Goal: Task Accomplishment & Management: Manage account settings

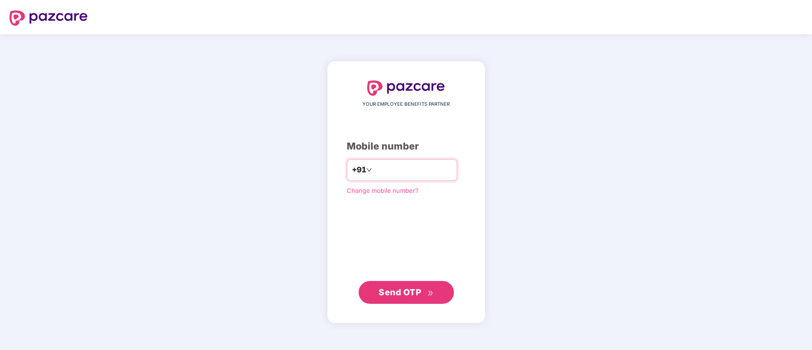
click at [379, 169] on input "number" at bounding box center [413, 169] width 78 height 15
type input "**********"
click at [409, 293] on span "Send OTP" at bounding box center [400, 292] width 42 height 10
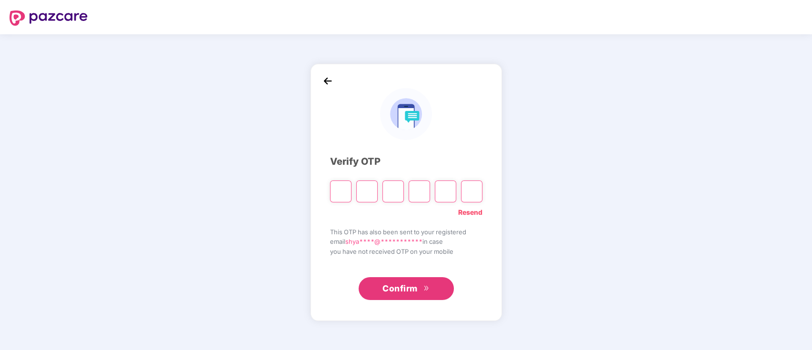
type input "*"
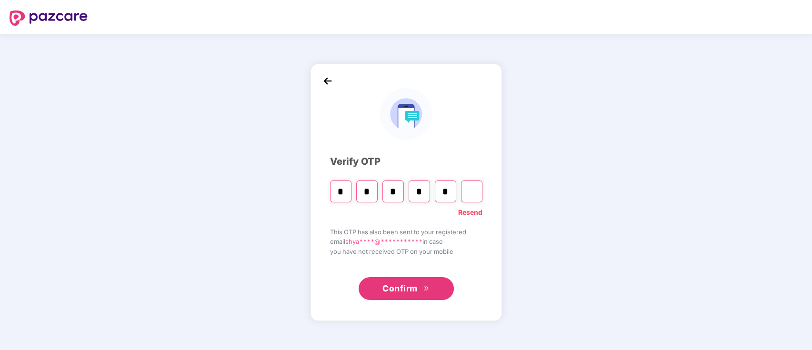
type input "*"
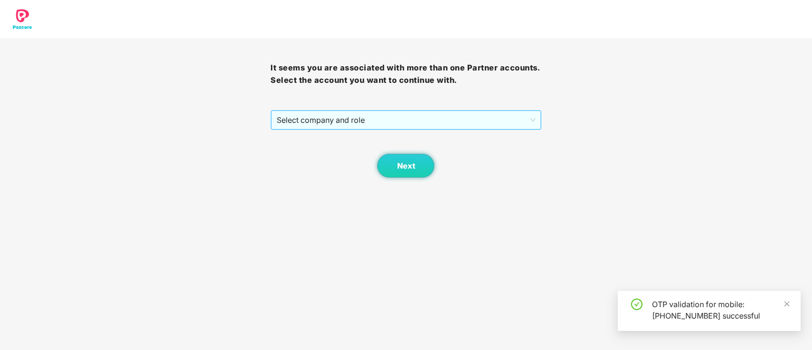
click at [315, 127] on span "Select company and role" at bounding box center [406, 120] width 258 height 18
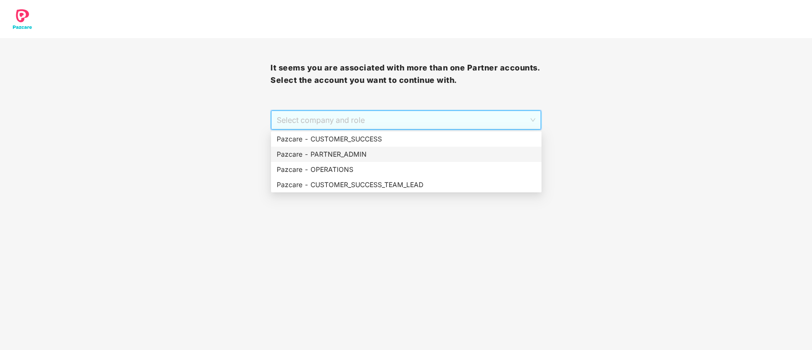
click at [359, 157] on div "Pazcare - PARTNER_ADMIN" at bounding box center [406, 154] width 259 height 10
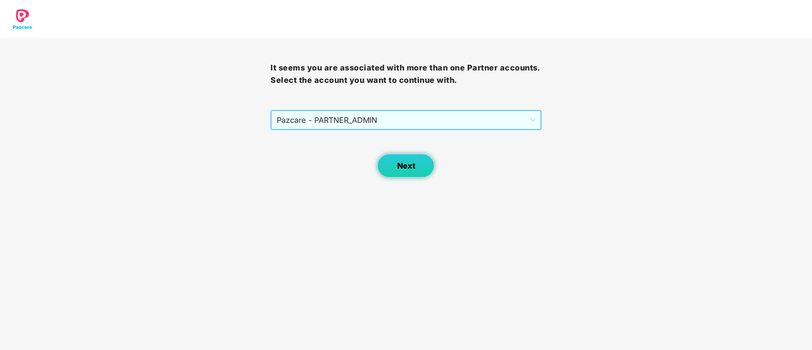
click at [406, 169] on span "Next" at bounding box center [406, 165] width 18 height 9
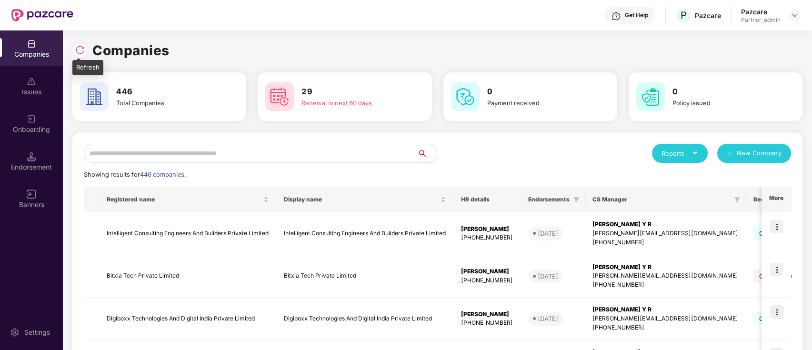
click at [80, 52] on img at bounding box center [80, 50] width 10 height 10
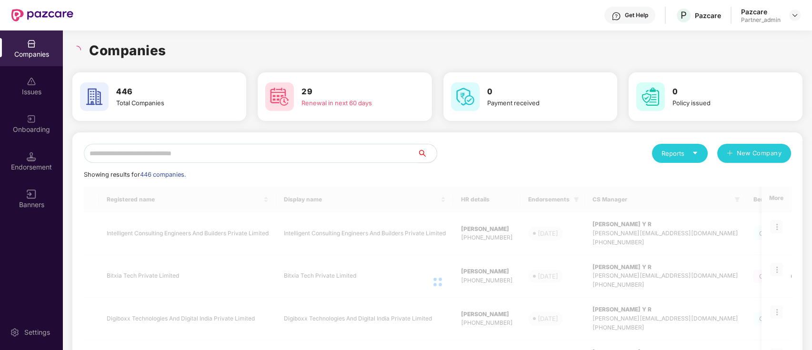
click at [191, 159] on input "text" at bounding box center [251, 153] width 334 height 19
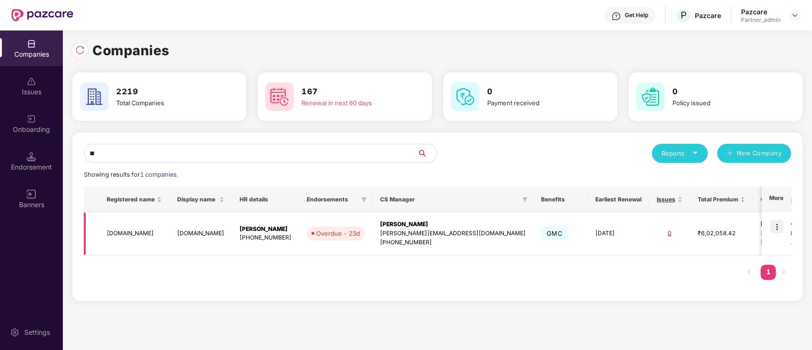
type input "**"
click at [777, 224] on img at bounding box center [776, 226] width 13 height 13
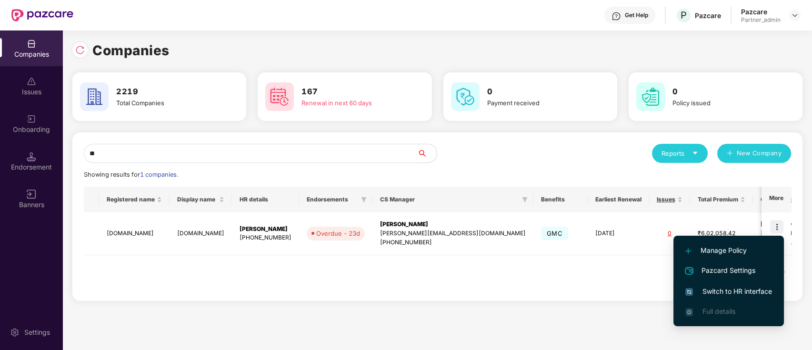
click at [757, 292] on span "Switch to HR interface" at bounding box center [728, 291] width 87 height 10
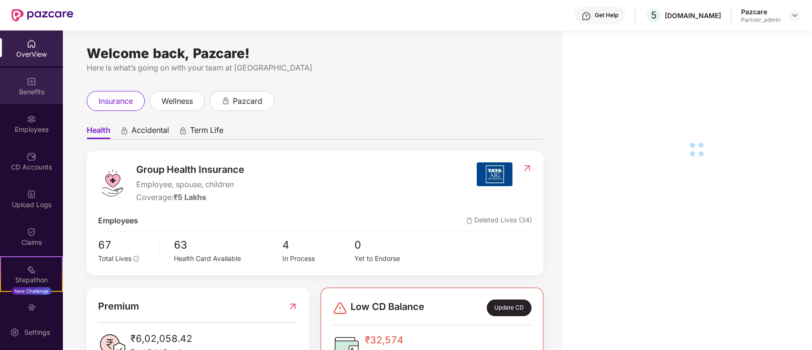
click at [43, 89] on div "Benefits" at bounding box center [31, 92] width 63 height 10
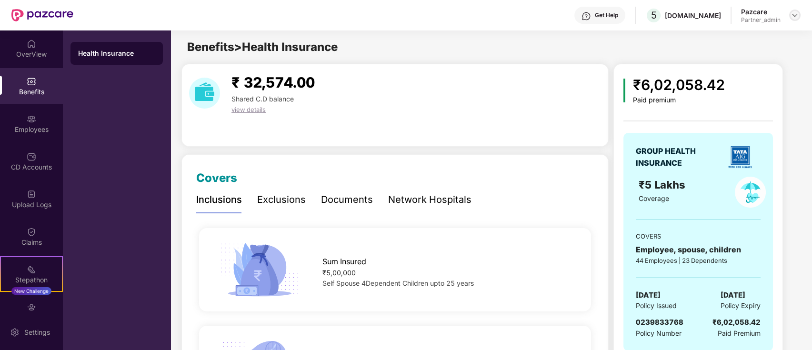
click at [793, 15] on img at bounding box center [795, 15] width 8 height 8
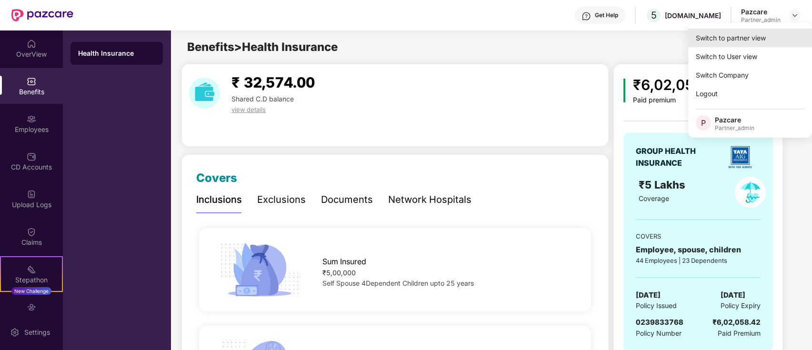
click at [785, 41] on div "Switch to partner view" at bounding box center [750, 38] width 124 height 19
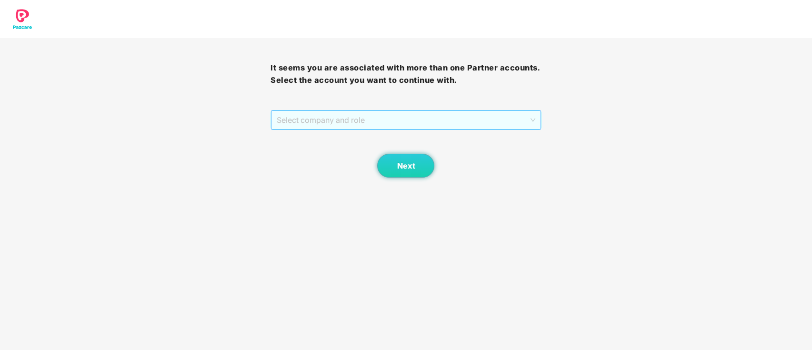
click at [356, 128] on span "Select company and role" at bounding box center [406, 120] width 258 height 18
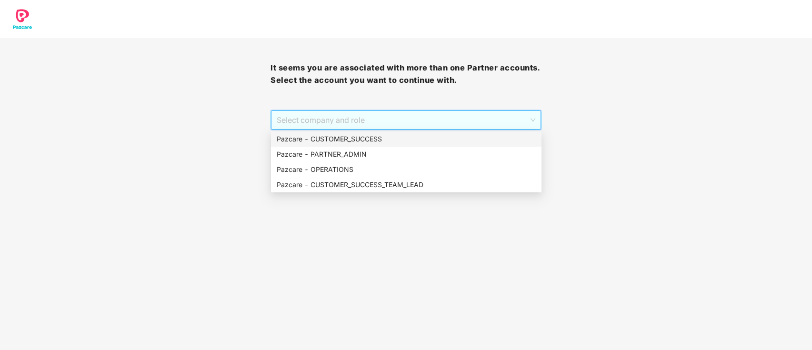
click at [402, 142] on div "Pazcare - CUSTOMER_SUCCESS" at bounding box center [406, 139] width 259 height 10
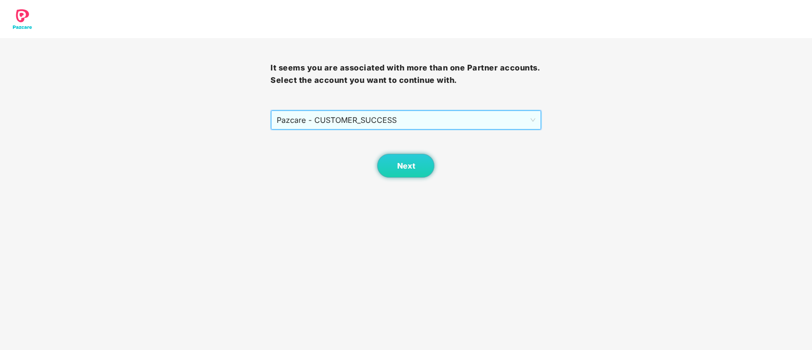
click at [416, 108] on div "It seems you are associated with more than one Partner accounts. Select the acc…" at bounding box center [406, 108] width 271 height 140
click at [415, 121] on span "Pazcare - CUSTOMER_SUCCESS" at bounding box center [406, 120] width 258 height 18
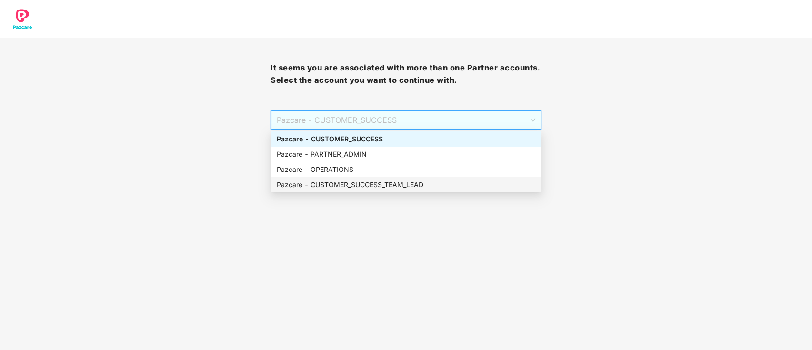
click at [394, 187] on div "Pazcare - CUSTOMER_SUCCESS_TEAM_LEAD" at bounding box center [406, 185] width 259 height 10
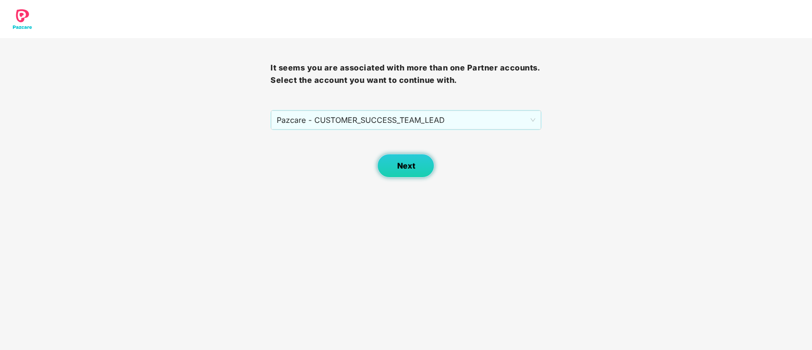
click at [419, 166] on button "Next" at bounding box center [405, 166] width 57 height 24
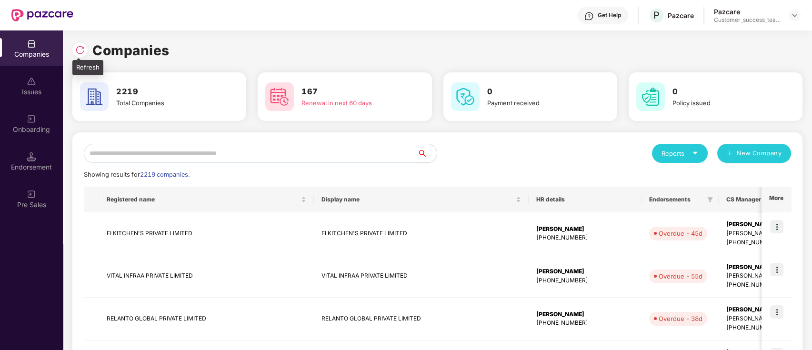
click at [74, 46] on div at bounding box center [79, 49] width 15 height 15
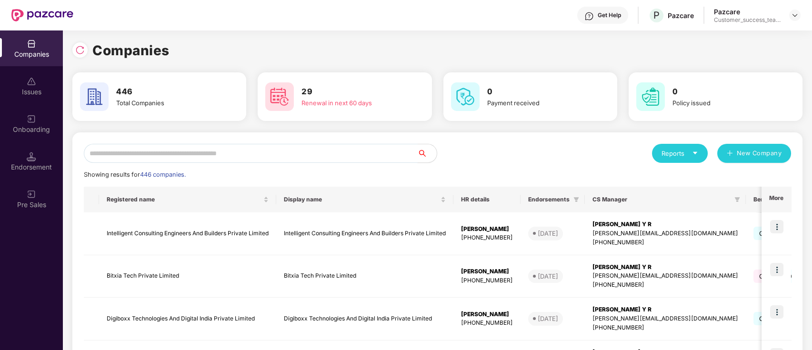
click at [219, 154] on input "text" at bounding box center [251, 153] width 334 height 19
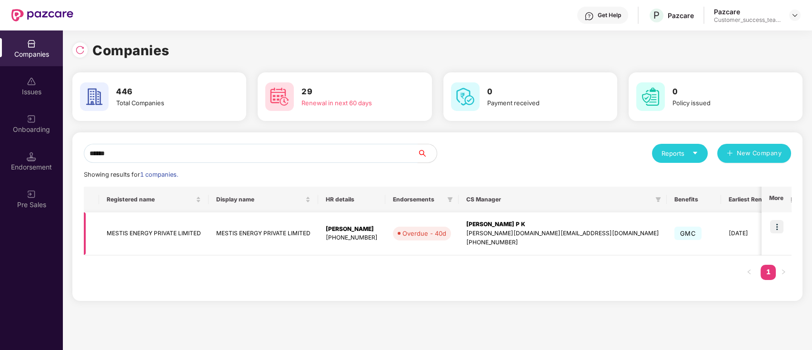
type input "******"
click at [781, 226] on img at bounding box center [776, 226] width 13 height 13
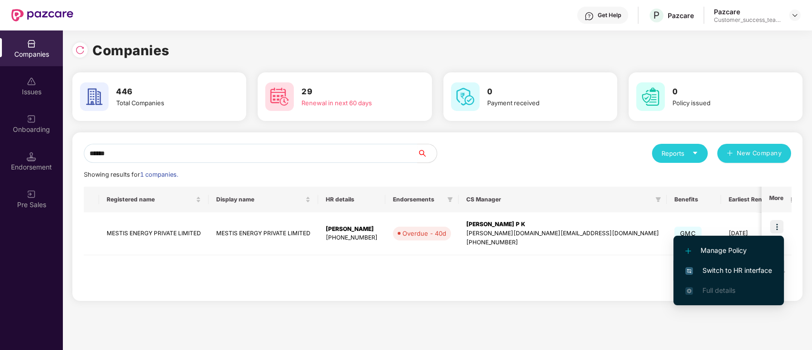
click at [757, 276] on li "Switch to HR interface" at bounding box center [729, 271] width 111 height 20
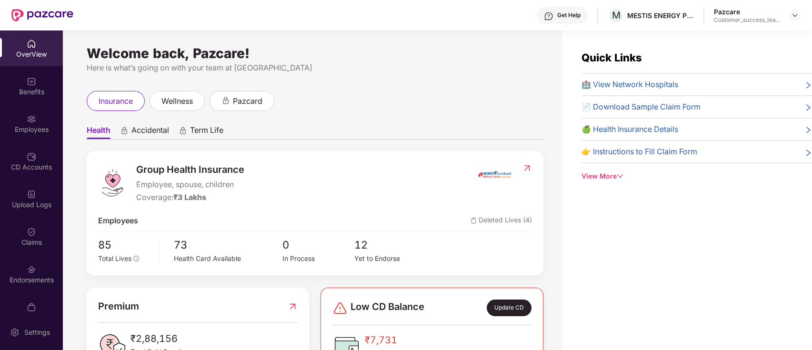
click at [28, 163] on div "CD Accounts" at bounding box center [31, 167] width 63 height 10
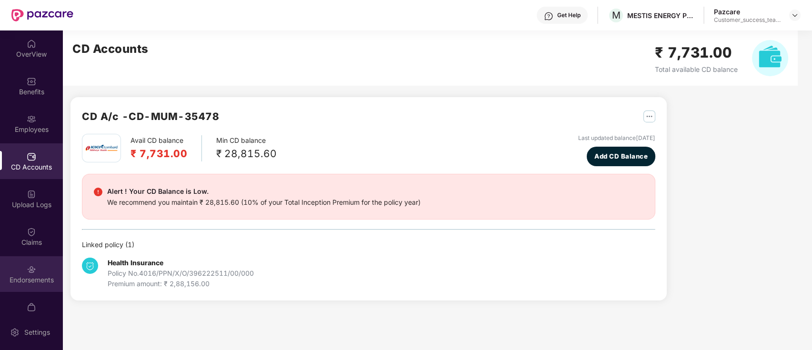
click at [25, 284] on div "Endorsements" at bounding box center [31, 280] width 63 height 10
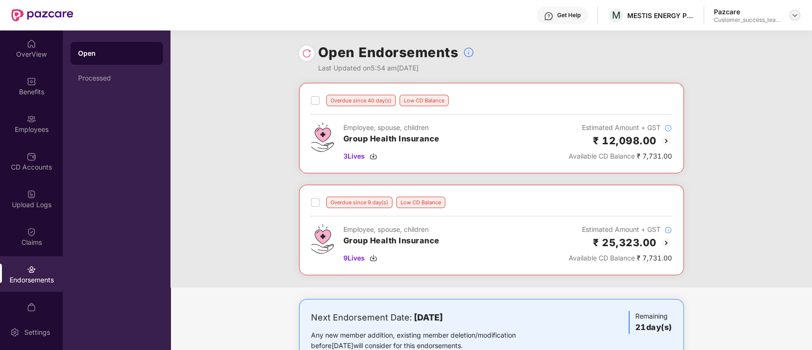
click at [797, 15] on img at bounding box center [795, 15] width 8 height 8
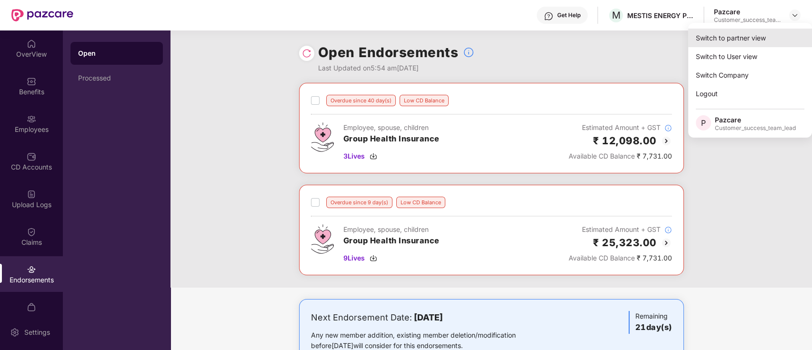
click at [765, 37] on div "Switch to partner view" at bounding box center [750, 38] width 124 height 19
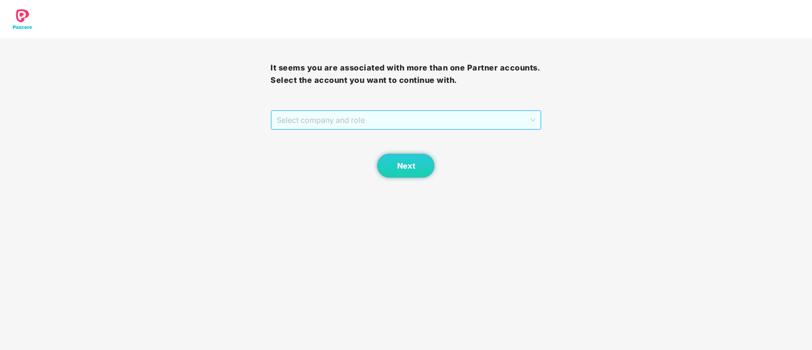
click at [372, 120] on span "Select company and role" at bounding box center [406, 120] width 258 height 18
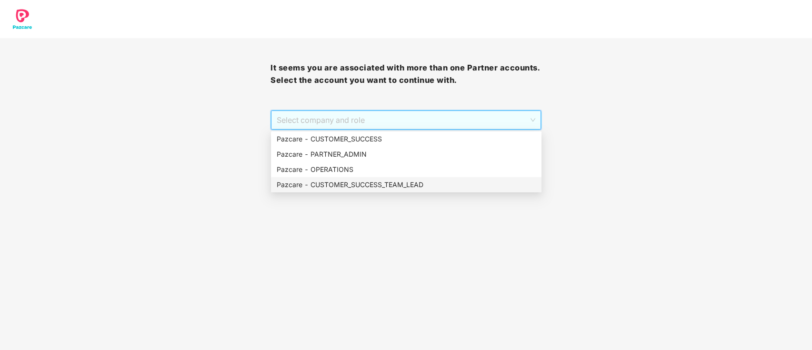
click at [347, 185] on div "Pazcare - CUSTOMER_SUCCESS_TEAM_LEAD" at bounding box center [406, 185] width 259 height 10
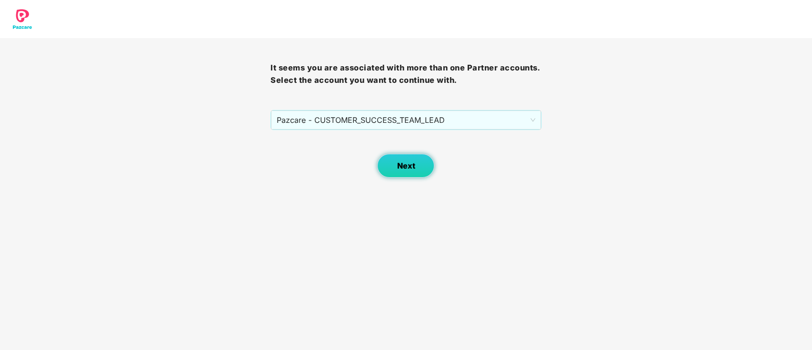
click at [417, 172] on button "Next" at bounding box center [405, 166] width 57 height 24
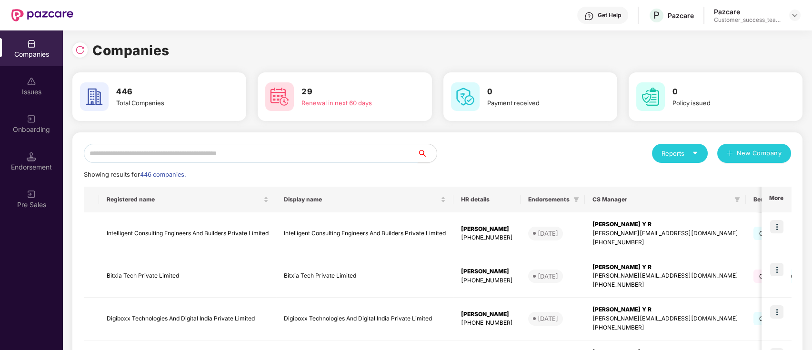
click at [357, 158] on input "text" at bounding box center [251, 153] width 334 height 19
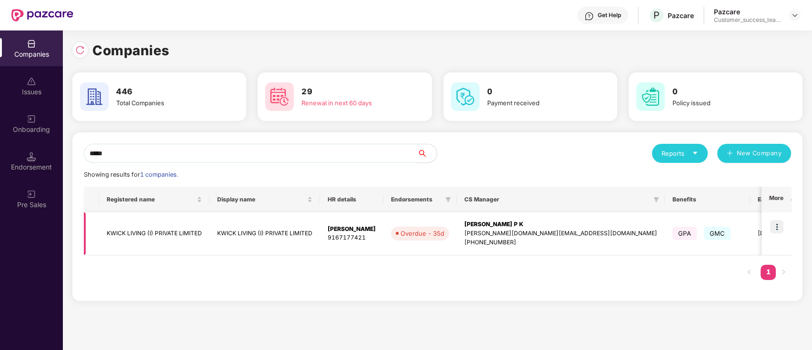
type input "*****"
click at [777, 234] on td at bounding box center [777, 233] width 30 height 43
click at [781, 227] on img at bounding box center [776, 226] width 13 height 13
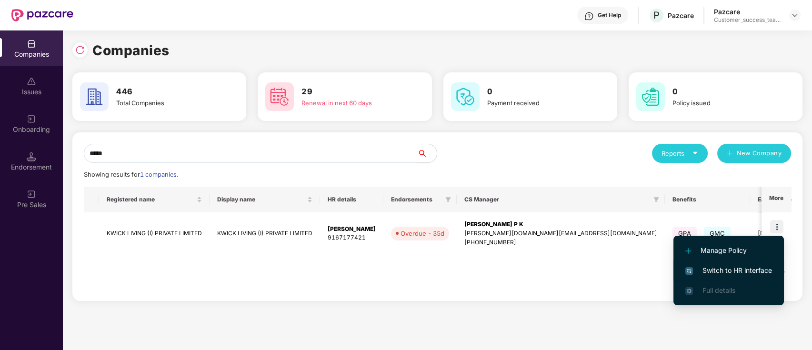
click at [757, 269] on span "Switch to HR interface" at bounding box center [728, 270] width 87 height 10
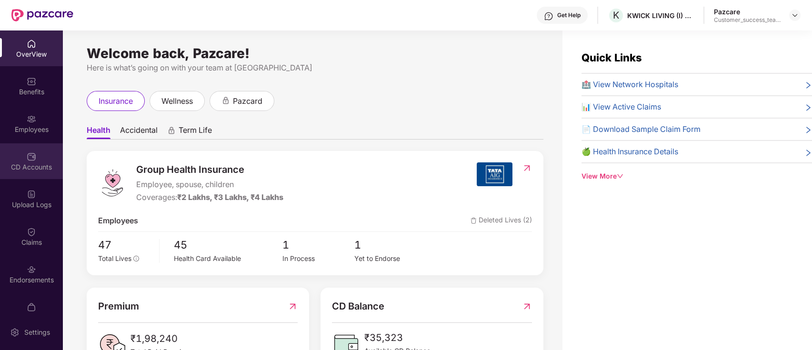
click at [33, 162] on div "CD Accounts" at bounding box center [31, 167] width 63 height 10
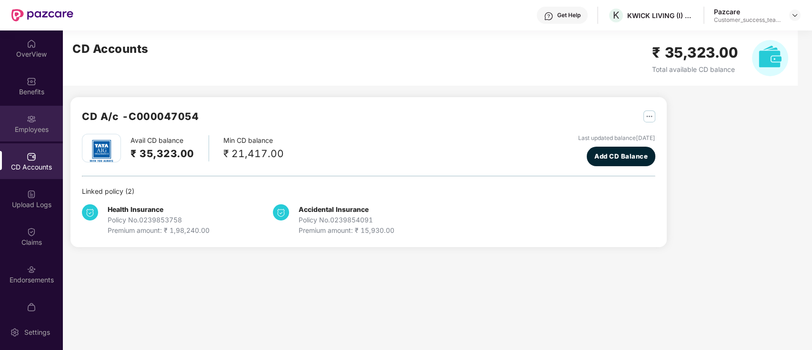
click at [33, 123] on img at bounding box center [32, 119] width 10 height 10
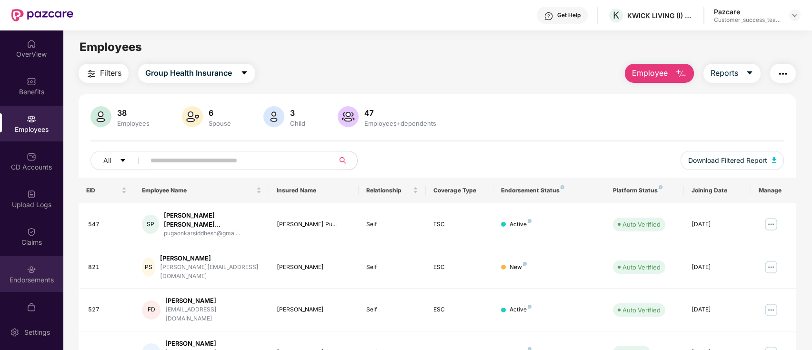
click at [18, 272] on div "Endorsements" at bounding box center [31, 274] width 63 height 36
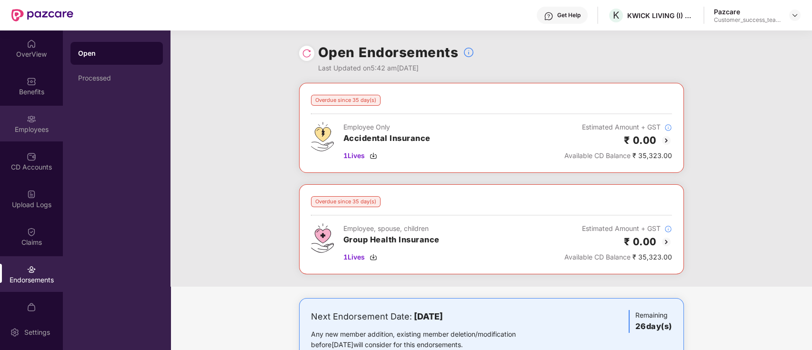
click at [34, 115] on div "Employees" at bounding box center [31, 124] width 63 height 36
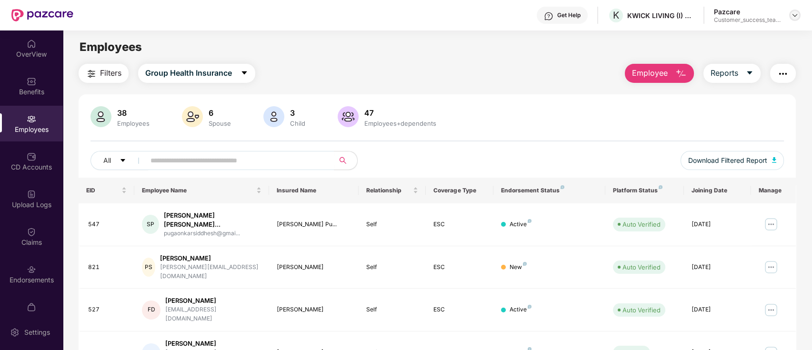
click at [795, 15] on img at bounding box center [795, 15] width 8 height 8
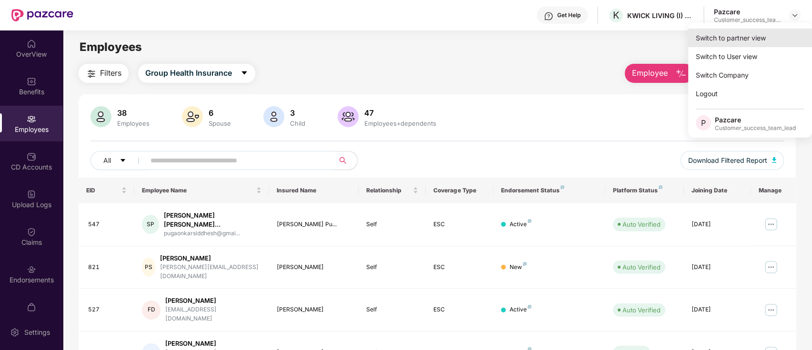
click at [779, 36] on div "Switch to partner view" at bounding box center [750, 38] width 124 height 19
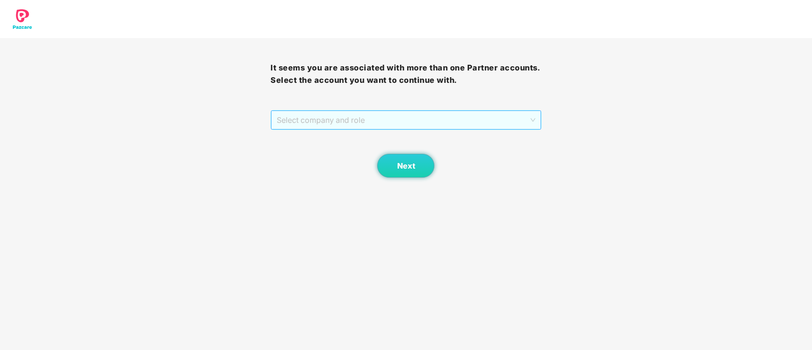
click at [427, 121] on span "Select company and role" at bounding box center [406, 120] width 258 height 18
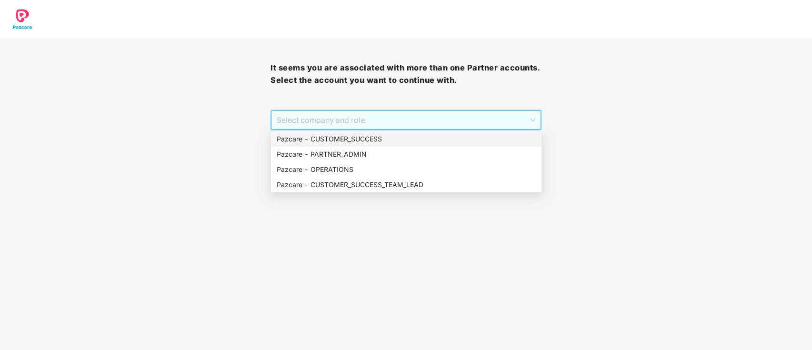
click at [374, 140] on div "Pazcare - CUSTOMER_SUCCESS" at bounding box center [406, 139] width 259 height 10
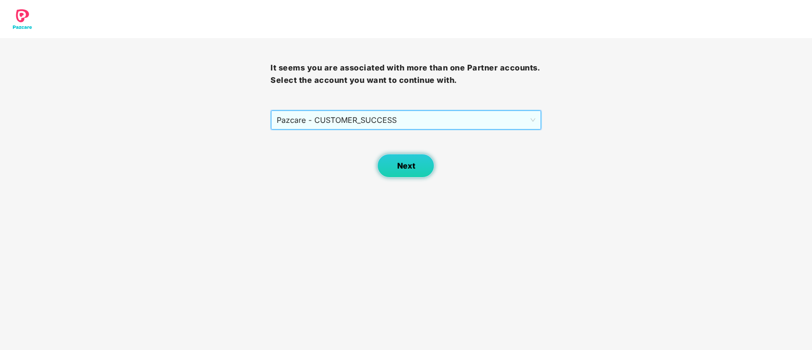
click at [427, 166] on button "Next" at bounding box center [405, 166] width 57 height 24
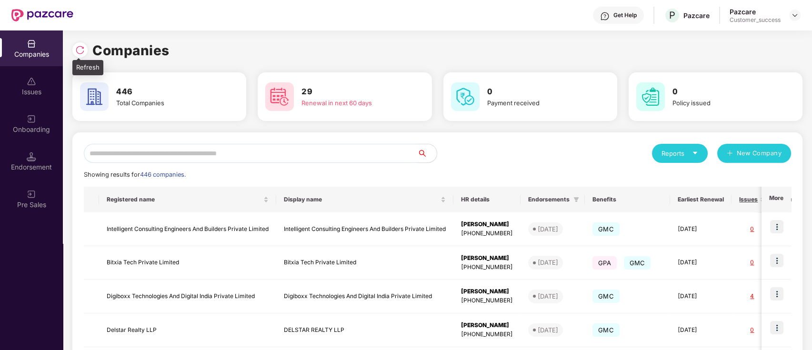
click at [81, 51] on img at bounding box center [80, 50] width 10 height 10
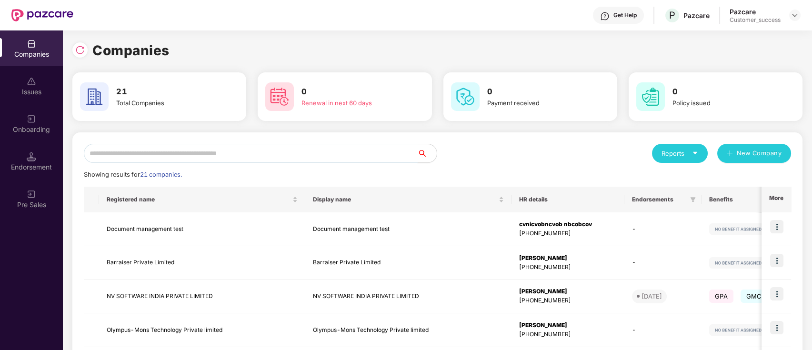
click at [246, 144] on input "text" at bounding box center [251, 153] width 334 height 19
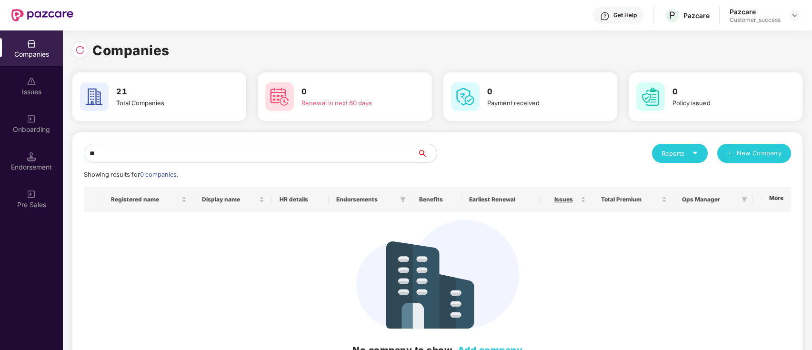
type input "*"
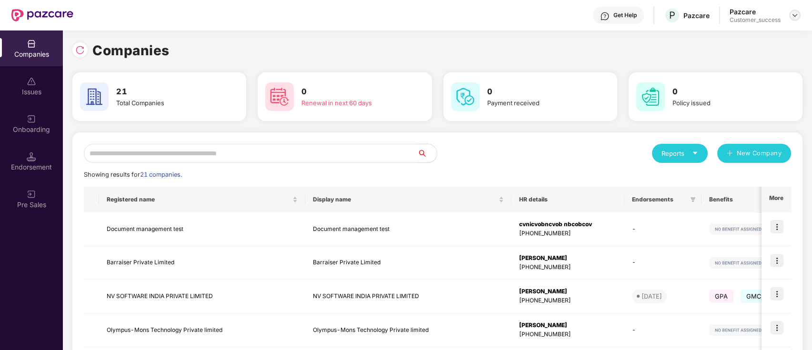
click at [798, 18] on img at bounding box center [795, 15] width 8 height 8
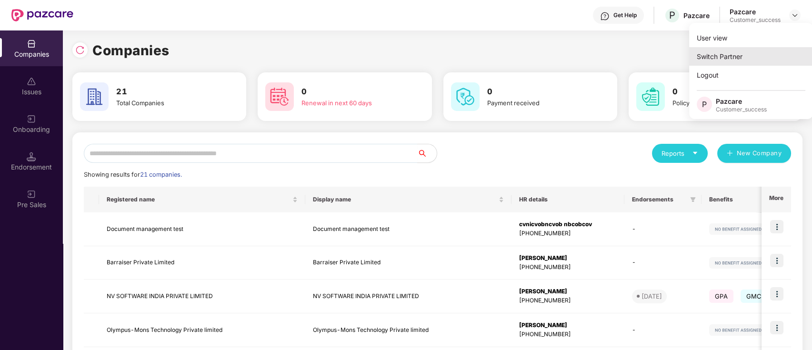
click at [770, 64] on div "Switch Partner" at bounding box center [751, 56] width 124 height 19
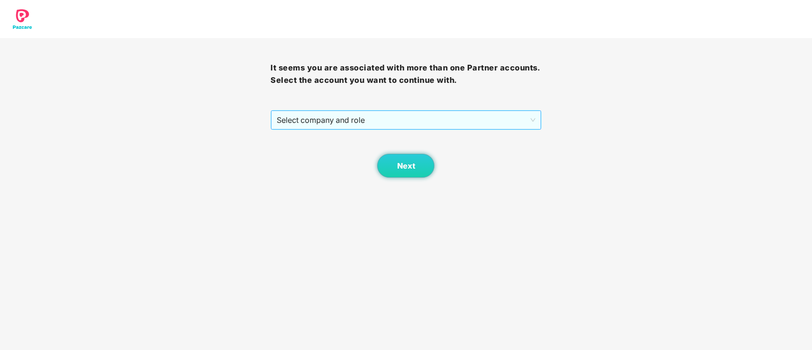
click at [472, 127] on span "Select company and role" at bounding box center [406, 120] width 258 height 18
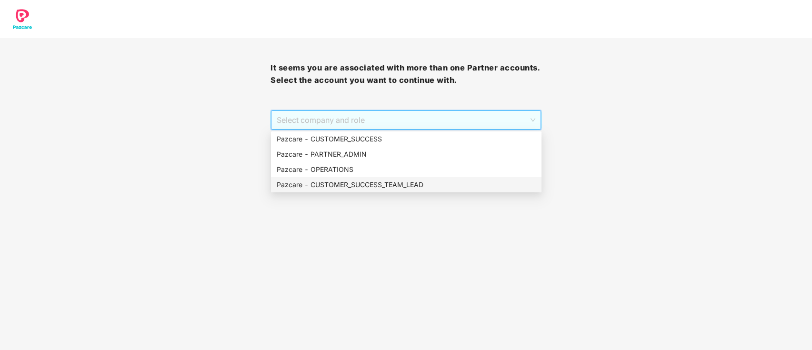
click at [362, 186] on div "Pazcare - CUSTOMER_SUCCESS_TEAM_LEAD" at bounding box center [406, 185] width 259 height 10
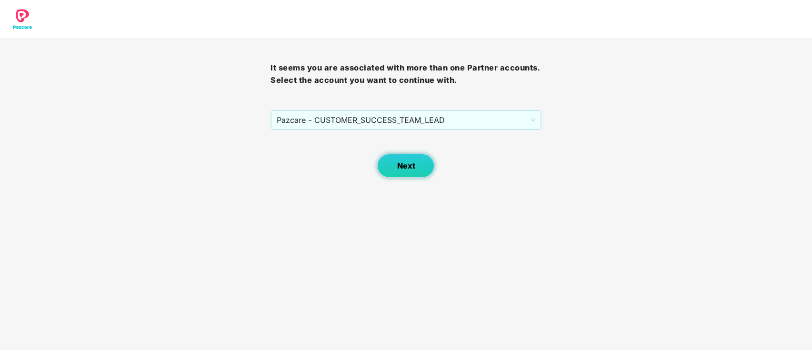
click at [414, 162] on span "Next" at bounding box center [406, 165] width 18 height 9
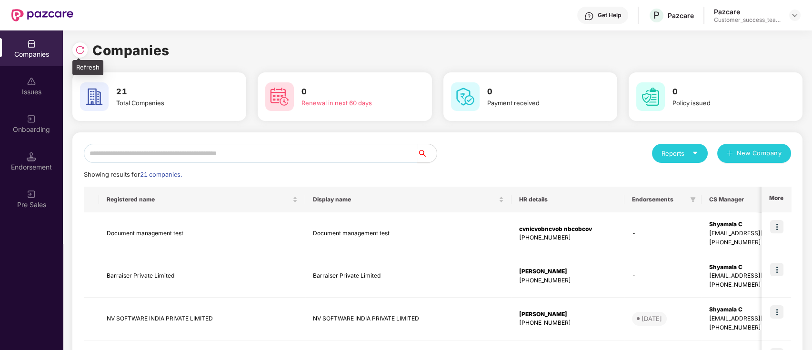
click at [86, 49] on div at bounding box center [79, 49] width 15 height 15
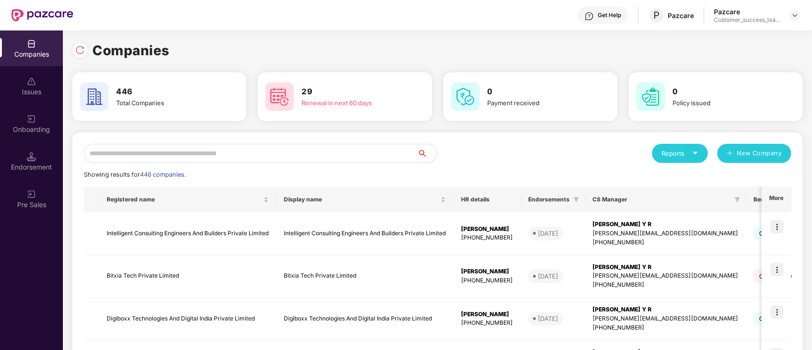
click at [313, 147] on input "text" at bounding box center [251, 153] width 334 height 19
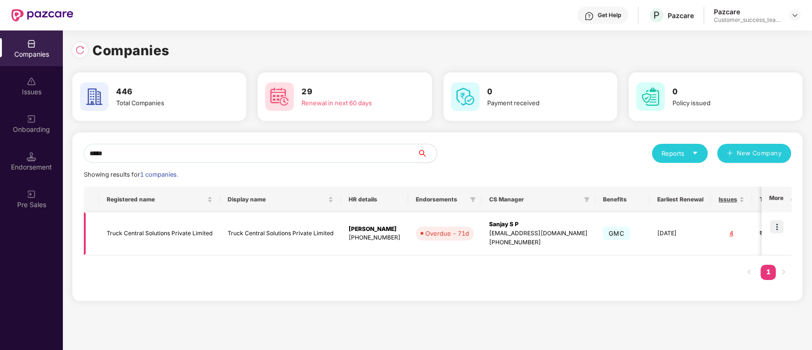
type input "*****"
click at [780, 221] on img at bounding box center [776, 226] width 13 height 13
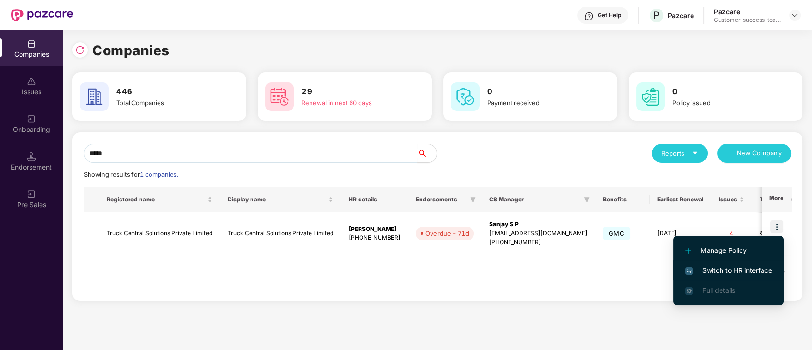
click at [753, 272] on span "Switch to HR interface" at bounding box center [728, 270] width 87 height 10
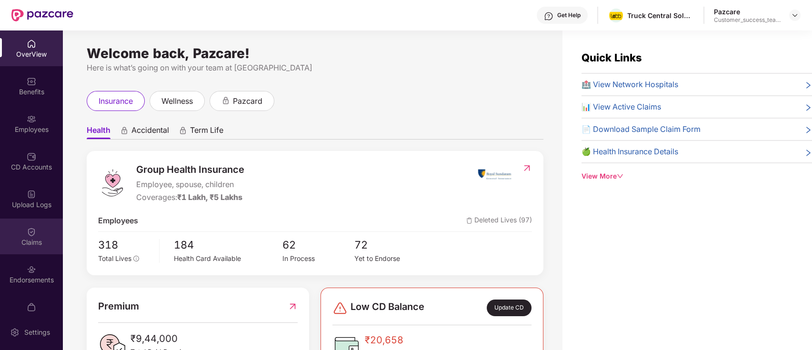
click at [27, 244] on div "Claims" at bounding box center [31, 243] width 63 height 10
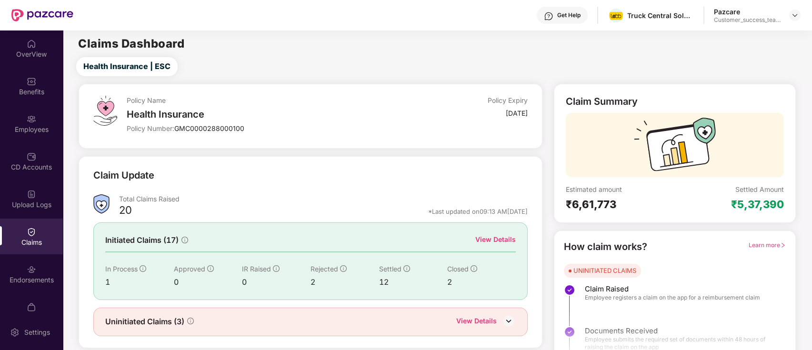
scroll to position [23, 0]
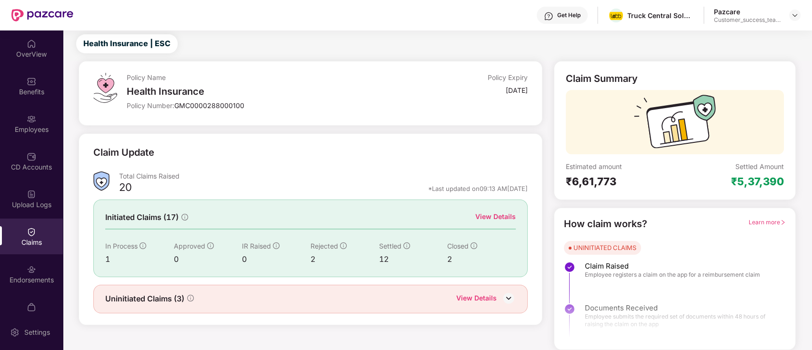
click at [495, 220] on div "View Details" at bounding box center [495, 217] width 40 height 10
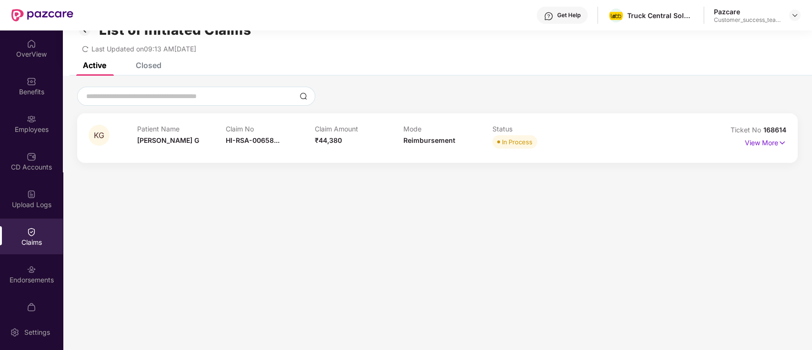
click at [157, 64] on div "Closed" at bounding box center [149, 65] width 26 height 10
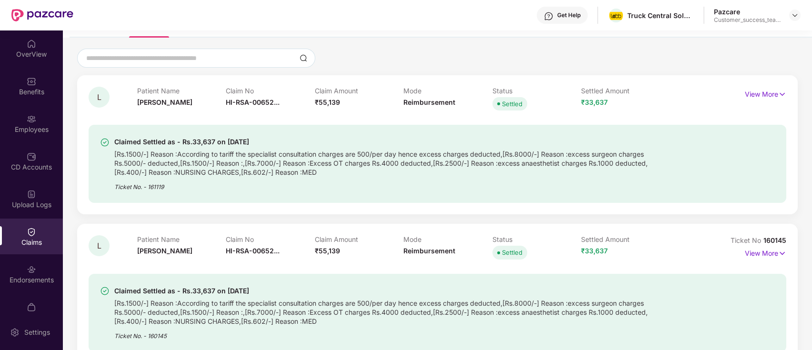
scroll to position [0, 0]
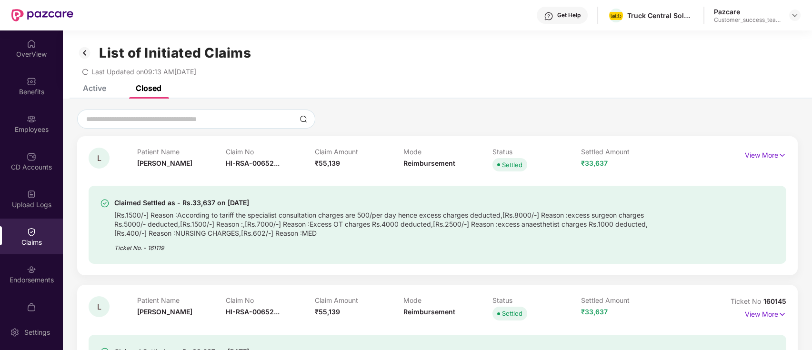
click at [80, 51] on img at bounding box center [84, 53] width 15 height 16
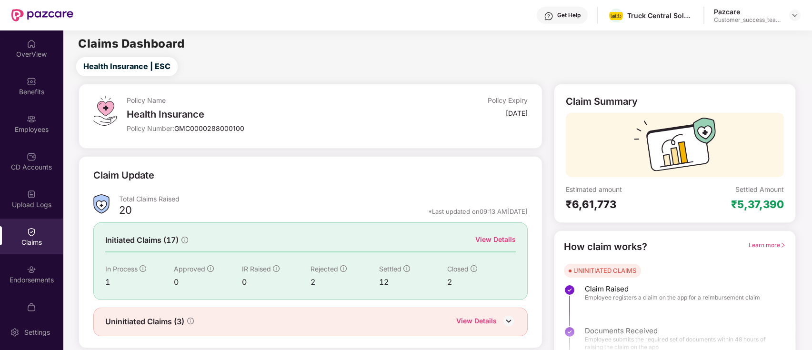
scroll to position [23, 0]
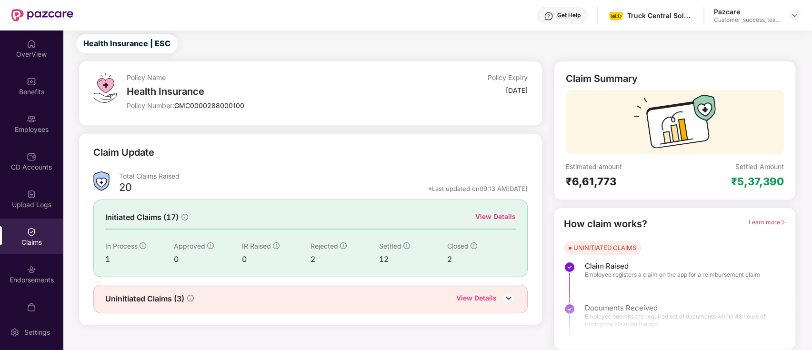
click at [494, 301] on div "View Details" at bounding box center [476, 299] width 40 height 12
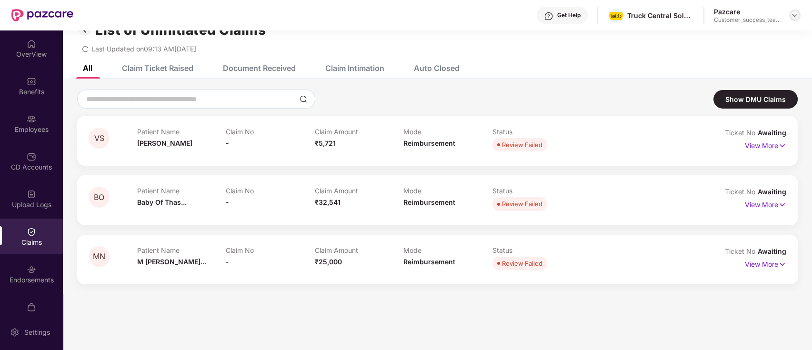
click at [793, 17] on img at bounding box center [795, 15] width 8 height 8
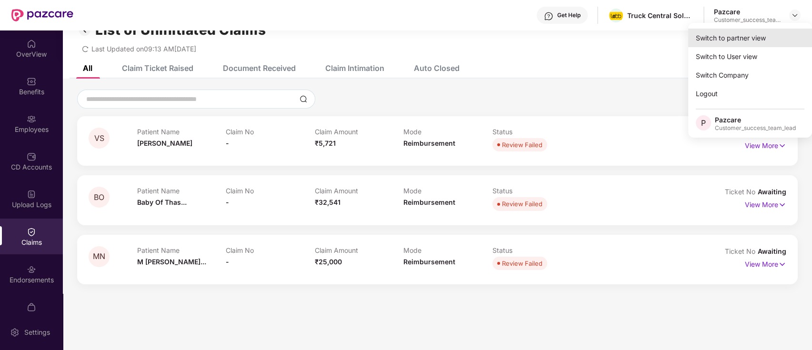
click at [770, 40] on div "Switch to partner view" at bounding box center [750, 38] width 124 height 19
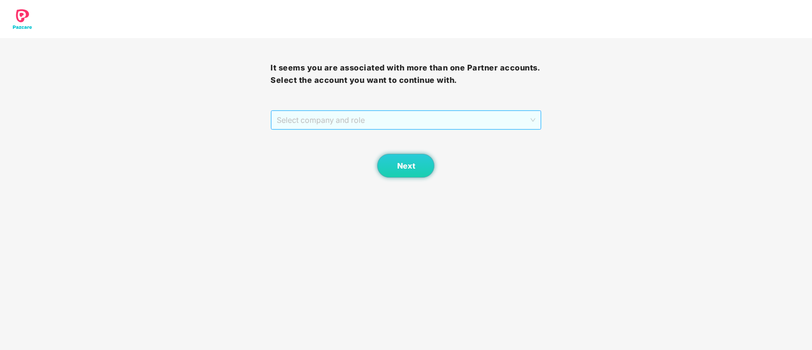
click at [401, 124] on span "Select company and role" at bounding box center [406, 120] width 258 height 18
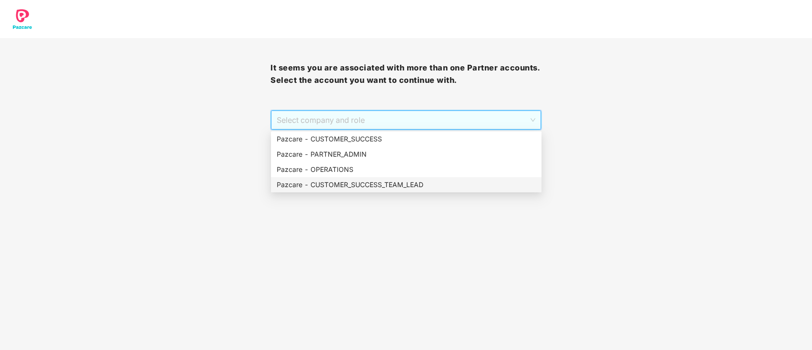
click at [368, 190] on div "Pazcare - CUSTOMER_SUCCESS_TEAM_LEAD" at bounding box center [406, 185] width 259 height 10
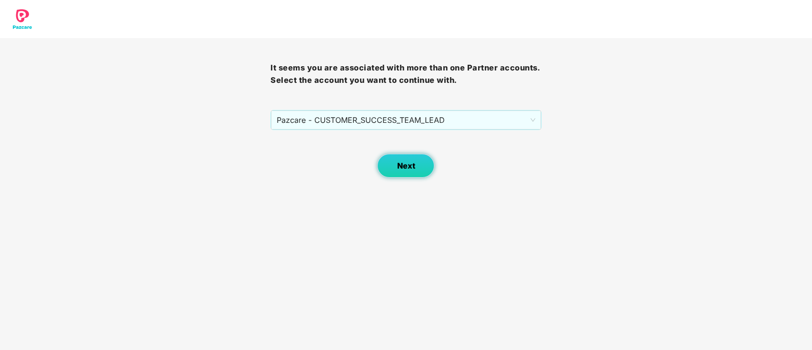
click at [420, 159] on button "Next" at bounding box center [405, 166] width 57 height 24
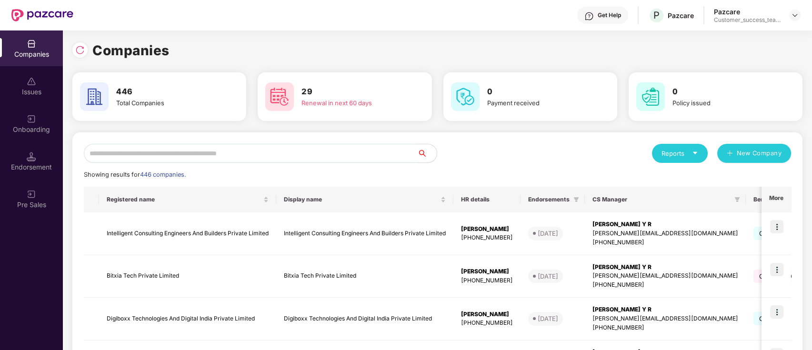
click at [225, 150] on input "text" at bounding box center [251, 153] width 334 height 19
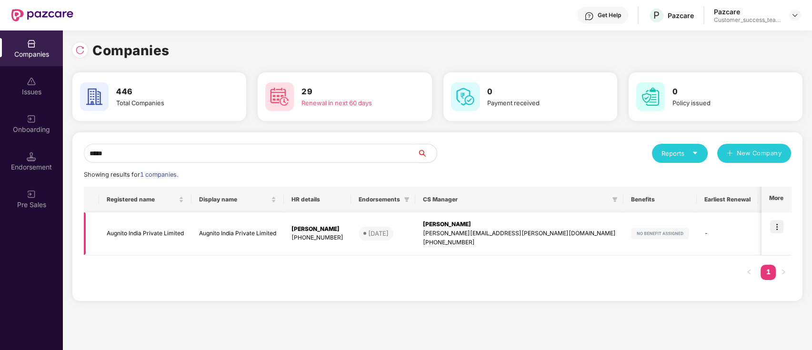
type input "*****"
click at [275, 228] on td "Augnito India Private Limited" at bounding box center [237, 233] width 92 height 43
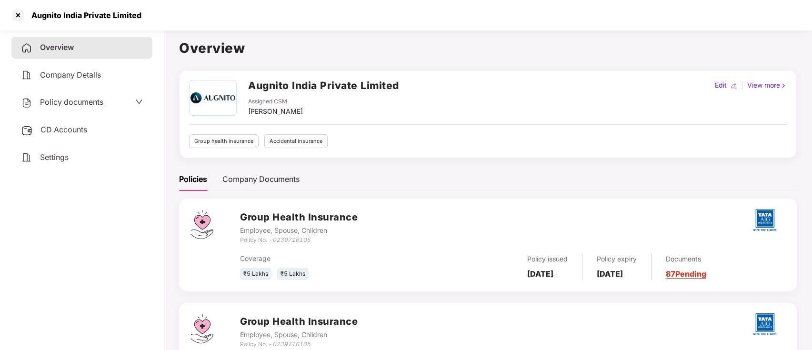
click at [86, 102] on span "Policy documents" at bounding box center [71, 102] width 63 height 10
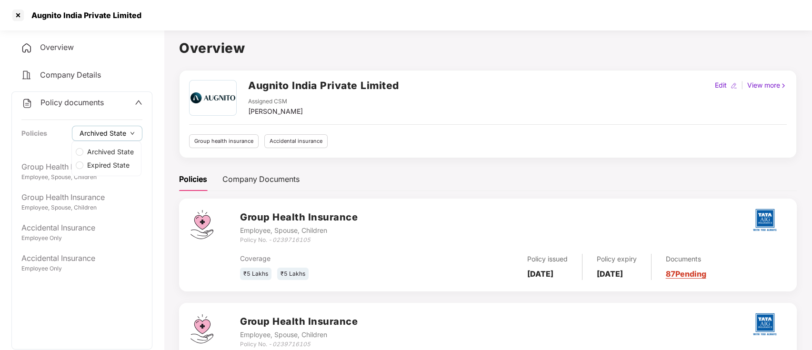
click at [117, 128] on span "Archived State" at bounding box center [103, 133] width 47 height 10
click at [114, 163] on span "Expired State" at bounding box center [108, 165] width 50 height 10
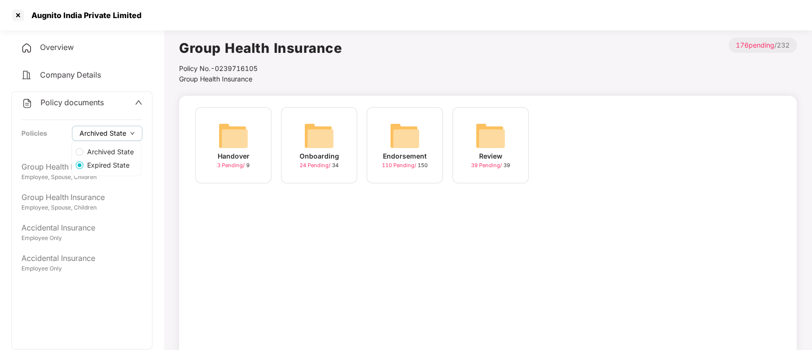
click at [109, 135] on span "Archived State" at bounding box center [103, 133] width 47 height 10
click at [111, 147] on span "Archived State" at bounding box center [110, 152] width 54 height 10
click at [111, 168] on span "Expired State" at bounding box center [108, 165] width 50 height 10
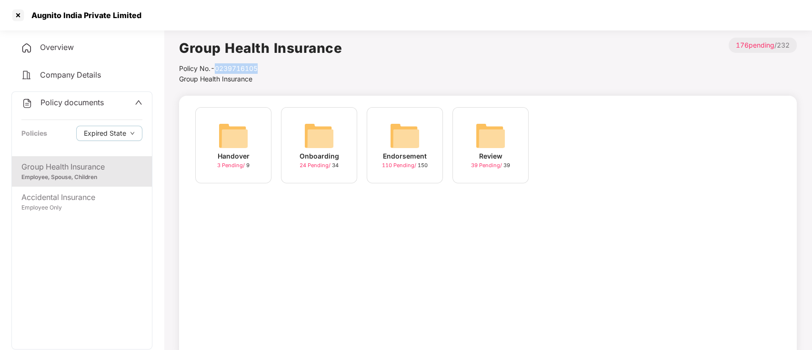
drag, startPoint x: 215, startPoint y: 68, endPoint x: 263, endPoint y: 64, distance: 48.7
click at [263, 64] on div "Policy No.- 0239716105" at bounding box center [260, 68] width 163 height 10
click at [21, 13] on div at bounding box center [17, 15] width 15 height 15
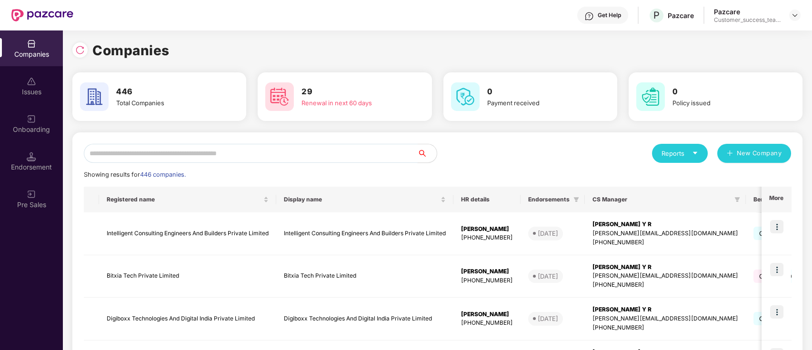
click at [285, 153] on input "text" at bounding box center [251, 153] width 334 height 19
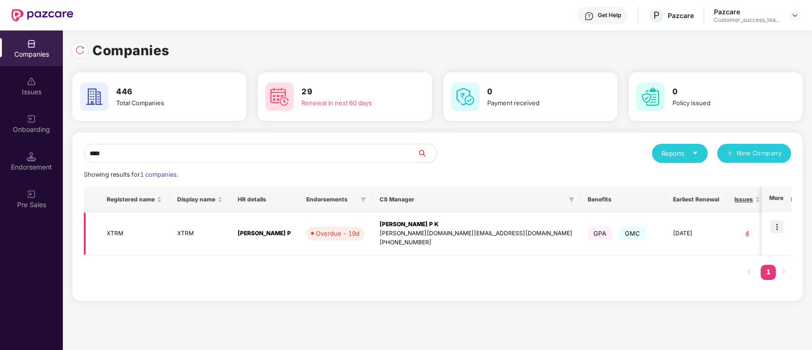
type input "****"
click at [777, 226] on img at bounding box center [776, 226] width 13 height 13
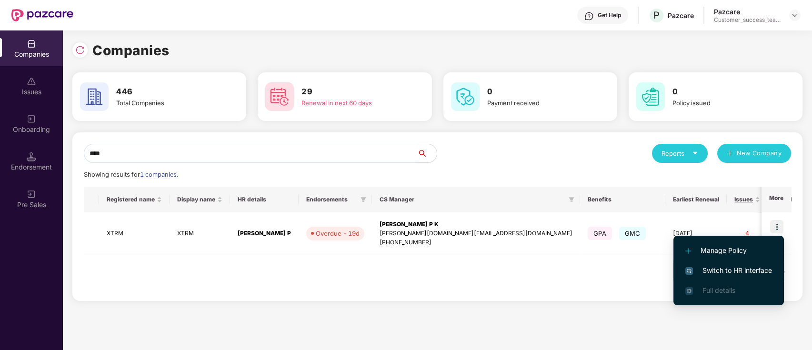
click at [750, 275] on span "Switch to HR interface" at bounding box center [728, 270] width 87 height 10
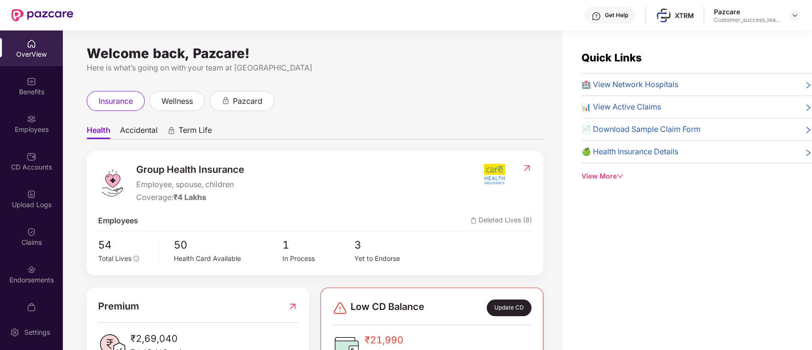
click at [45, 128] on div "Employees" at bounding box center [31, 130] width 63 height 10
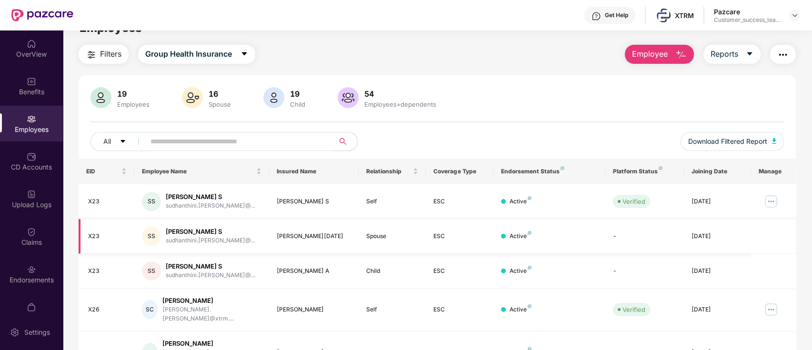
scroll to position [0, 0]
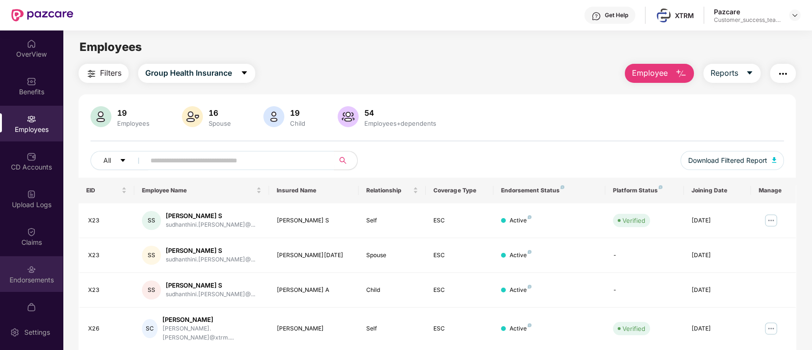
click at [35, 270] on div "Endorsements" at bounding box center [31, 274] width 63 height 36
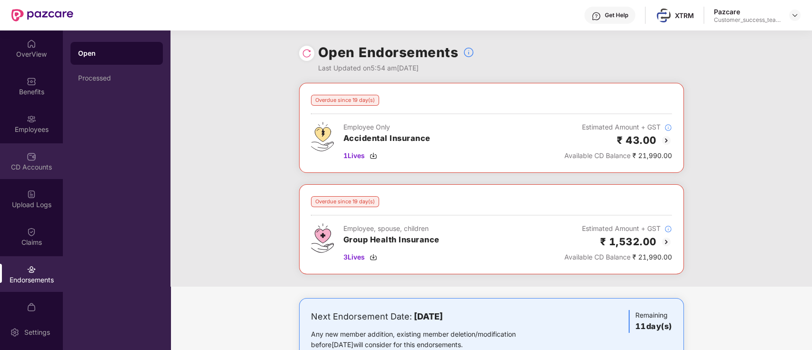
click at [38, 151] on div "CD Accounts" at bounding box center [31, 161] width 63 height 36
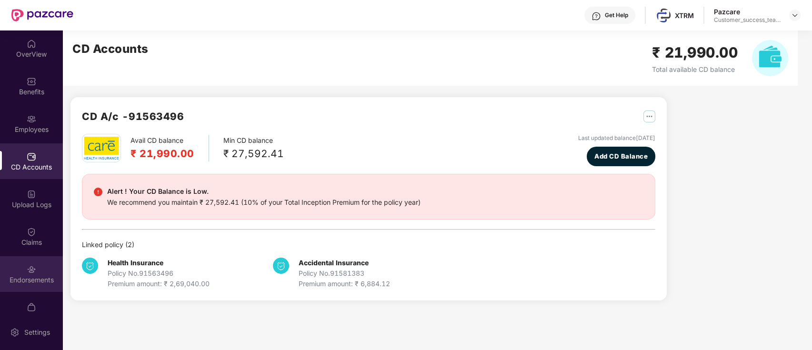
click at [35, 269] on div "Endorsements" at bounding box center [31, 274] width 63 height 36
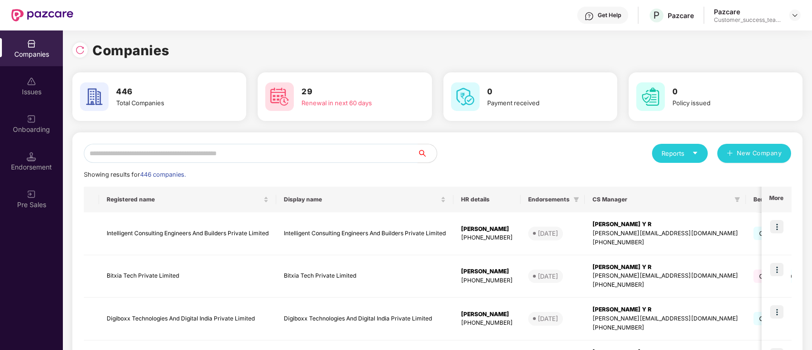
click at [210, 154] on input "text" at bounding box center [251, 153] width 334 height 19
click at [47, 137] on div "Onboarding" at bounding box center [31, 124] width 63 height 36
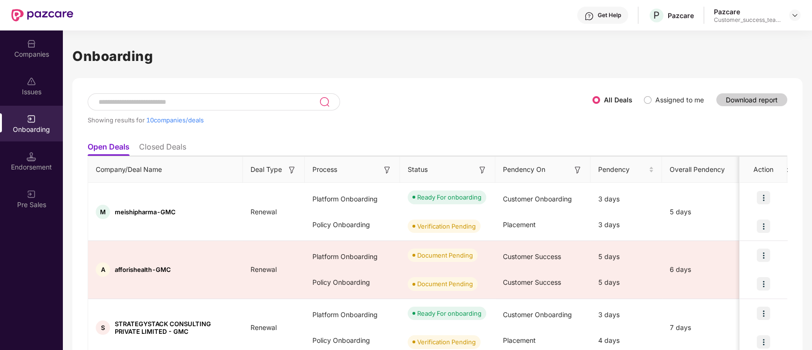
click at [263, 99] on input at bounding box center [209, 102] width 222 height 8
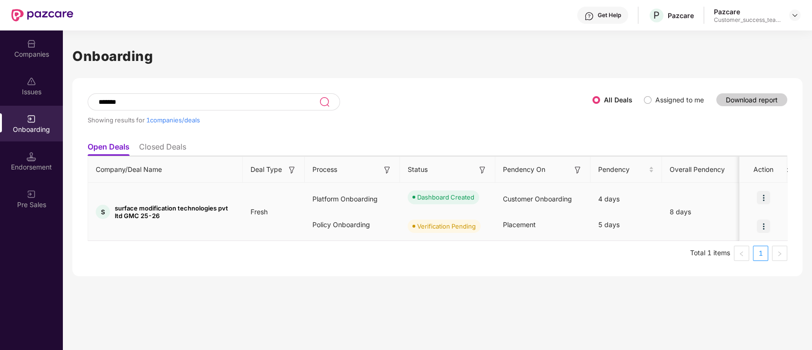
type input "*******"
click at [747, 226] on div at bounding box center [764, 226] width 48 height 29
click at [41, 61] on div "Companies" at bounding box center [31, 48] width 63 height 36
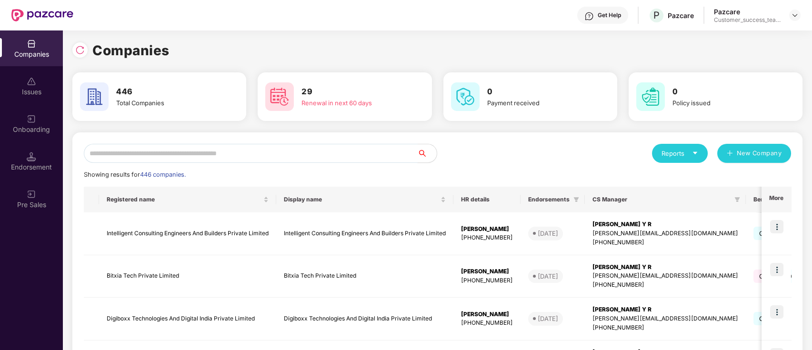
click at [214, 150] on input "text" at bounding box center [251, 153] width 334 height 19
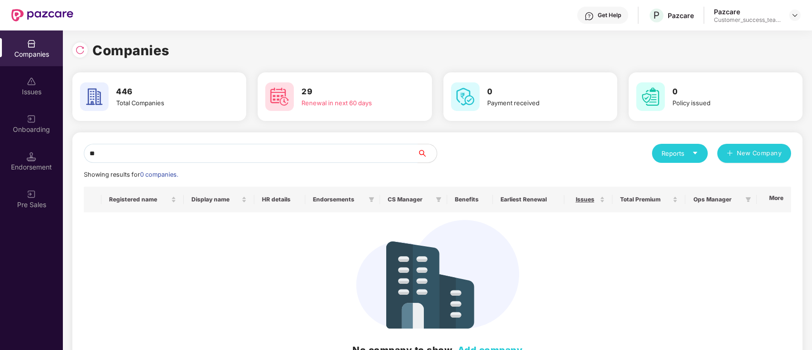
type input "*"
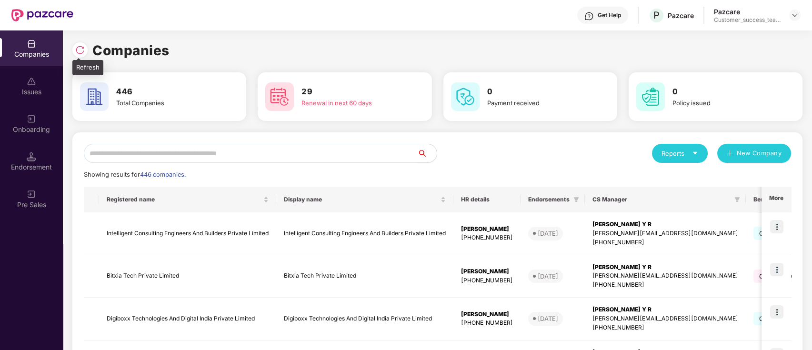
click at [79, 41] on div at bounding box center [82, 49] width 20 height 18
click at [88, 51] on div at bounding box center [82, 49] width 20 height 18
click at [194, 46] on div "Companies" at bounding box center [437, 50] width 730 height 21
click at [77, 51] on img at bounding box center [80, 50] width 10 height 10
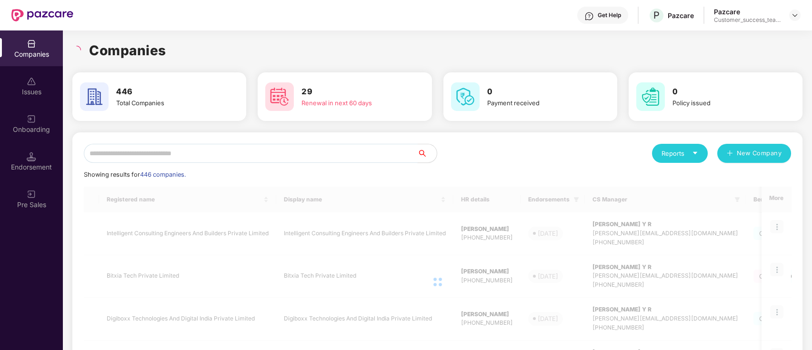
click at [197, 157] on input "text" at bounding box center [251, 153] width 334 height 19
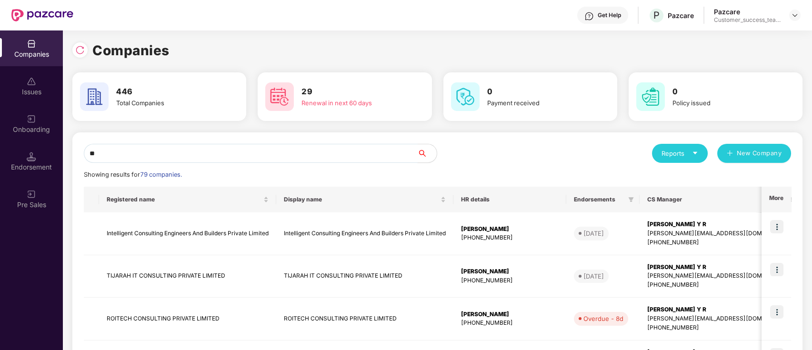
type input "*"
